Goal: Transaction & Acquisition: Purchase product/service

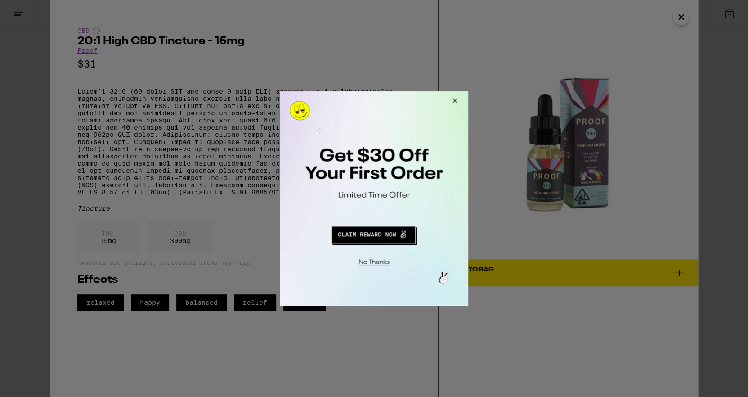
click at [458, 101] on button "Close Modal" at bounding box center [453, 102] width 24 height 22
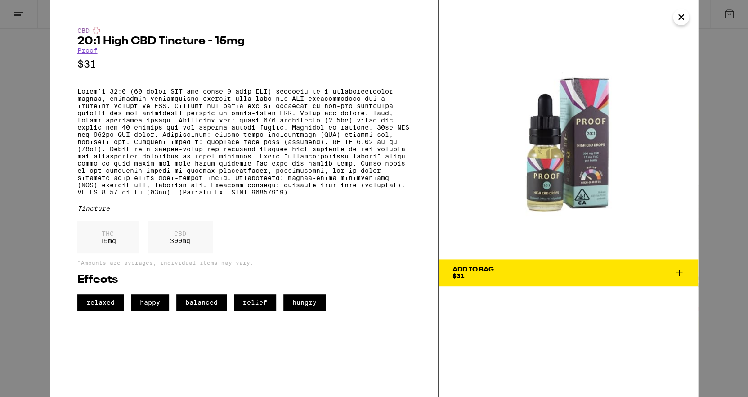
click at [683, 18] on icon "Close" at bounding box center [681, 17] width 5 height 5
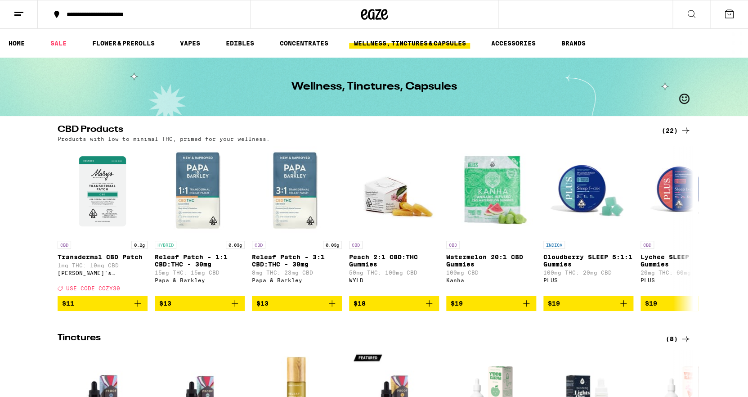
click at [692, 16] on icon at bounding box center [691, 13] width 7 height 7
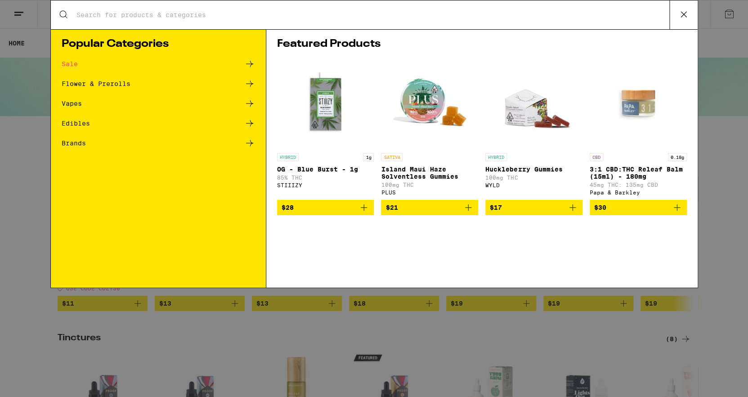
click at [454, 21] on div "Search for Products" at bounding box center [374, 14] width 647 height 29
click at [418, 33] on div "Featured Products HYBRID 1g OG - Blue Burst - 1g 85% THC STIIIZY $28 SATIVA Isl…" at bounding box center [482, 158] width 432 height 258
click at [418, 25] on div "Search for Products" at bounding box center [374, 14] width 647 height 29
click at [411, 18] on input "Search for Products" at bounding box center [373, 15] width 594 height 8
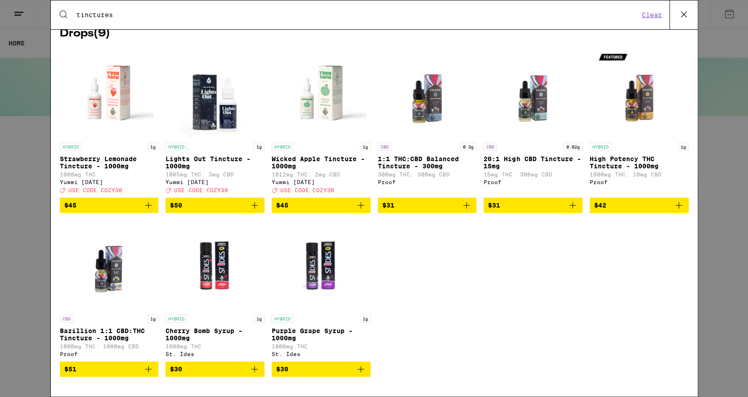
scroll to position [82, 0]
type input "tinctures"
